Goal: Task Accomplishment & Management: Manage account settings

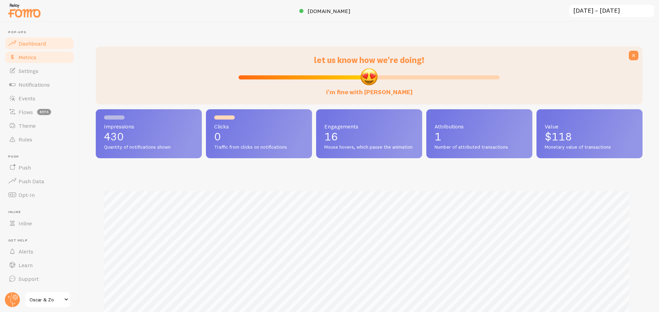
scroll to position [180, 541]
click at [37, 72] on span "Settings" at bounding box center [29, 71] width 20 height 7
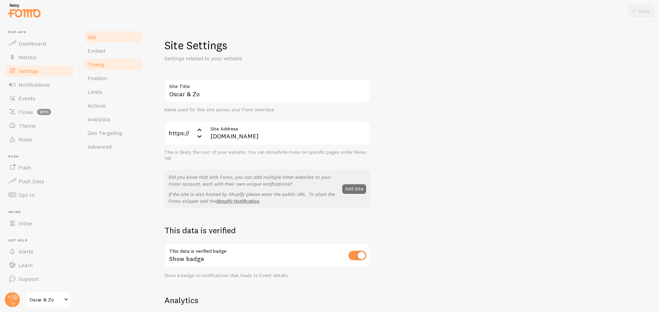
click at [115, 59] on link "Timing" at bounding box center [113, 65] width 60 height 14
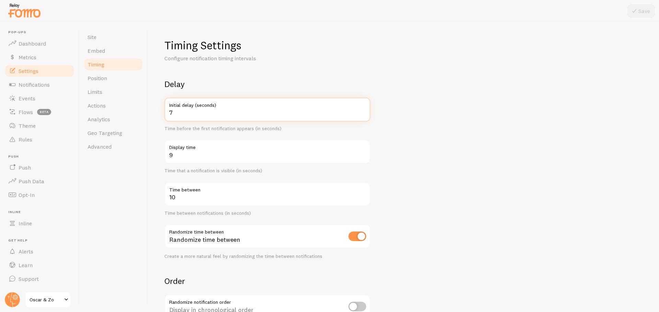
click at [200, 111] on input "7" at bounding box center [267, 110] width 206 height 24
click at [361, 109] on label "Initial delay (seconds)" at bounding box center [267, 104] width 206 height 12
click at [361, 109] on input "7" at bounding box center [267, 110] width 206 height 24
click at [361, 109] on label "Initial delay (seconds)" at bounding box center [267, 104] width 206 height 12
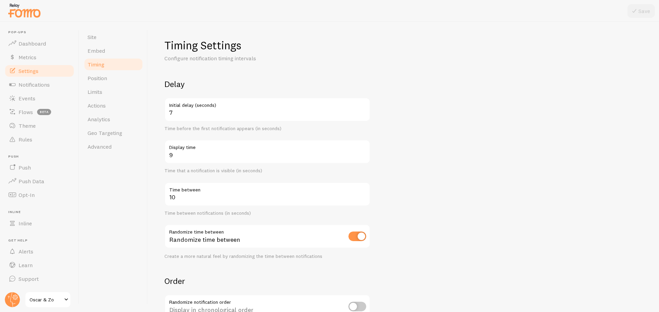
click at [361, 109] on input "7" at bounding box center [267, 110] width 206 height 24
click at [361, 109] on label "Initial delay (seconds)" at bounding box center [267, 104] width 206 height 12
click at [361, 109] on input "7" at bounding box center [267, 110] width 206 height 24
click at [362, 111] on input "8" at bounding box center [267, 110] width 206 height 24
click at [362, 111] on input "9" at bounding box center [267, 110] width 206 height 24
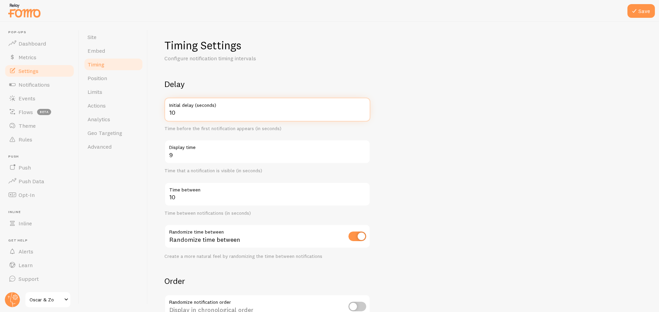
type input "10"
click at [362, 111] on input "10" at bounding box center [267, 110] width 206 height 24
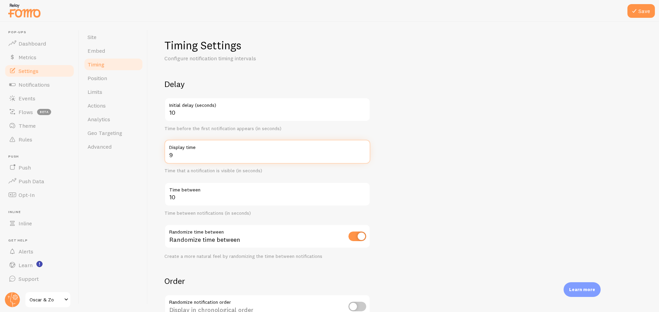
click at [311, 155] on input "9" at bounding box center [267, 152] width 206 height 24
type input "10"
click at [363, 152] on input "10" at bounding box center [267, 152] width 206 height 24
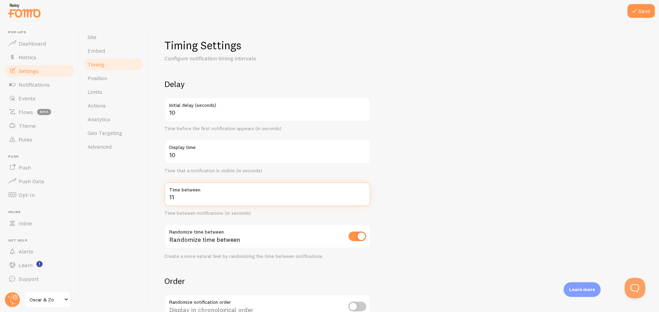
click at [363, 197] on input "11" at bounding box center [267, 194] width 206 height 24
type input "12"
click at [363, 197] on input "12" at bounding box center [267, 194] width 206 height 24
click at [428, 168] on form "Delay 10 Initial delay (seconds) Time before the first notification appears (in…" at bounding box center [403, 226] width 478 height 294
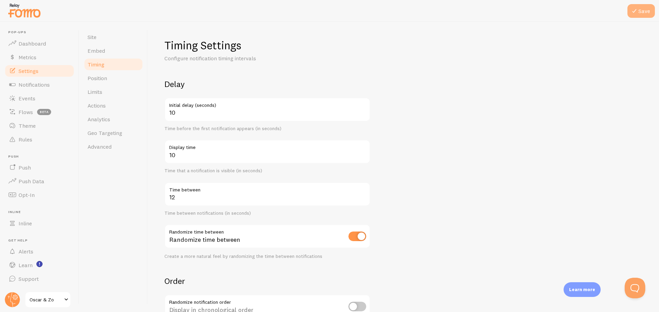
drag, startPoint x: 634, startPoint y: 18, endPoint x: 638, endPoint y: 13, distance: 5.9
click at [635, 17] on div "Pop-ups Dashboard Metrics Settings Notifications Events Flows beta Theme Rules …" at bounding box center [329, 156] width 659 height 312
click at [638, 13] on icon at bounding box center [634, 11] width 8 height 8
